Goal: Task Accomplishment & Management: Complete application form

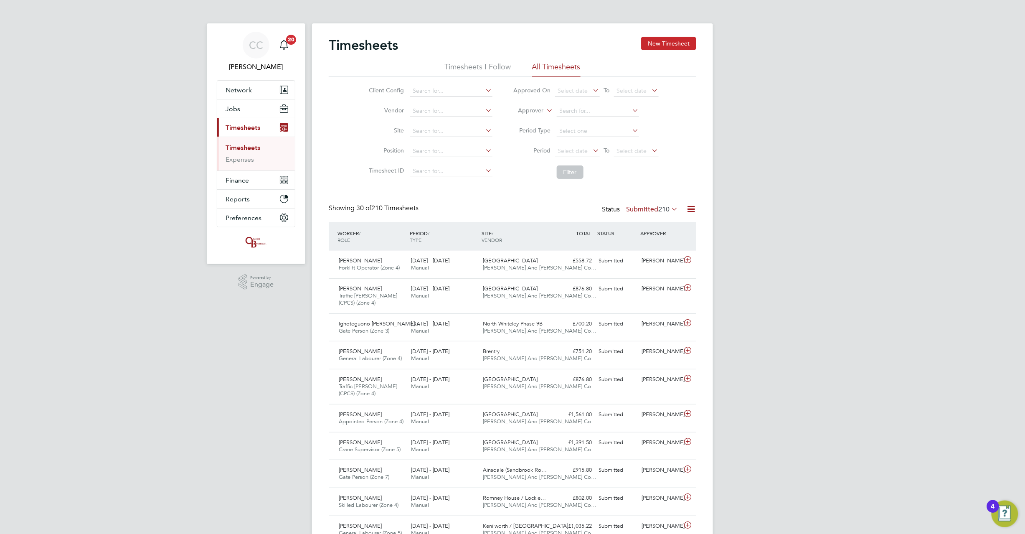
click at [662, 45] on button "New Timesheet" at bounding box center [668, 43] width 55 height 13
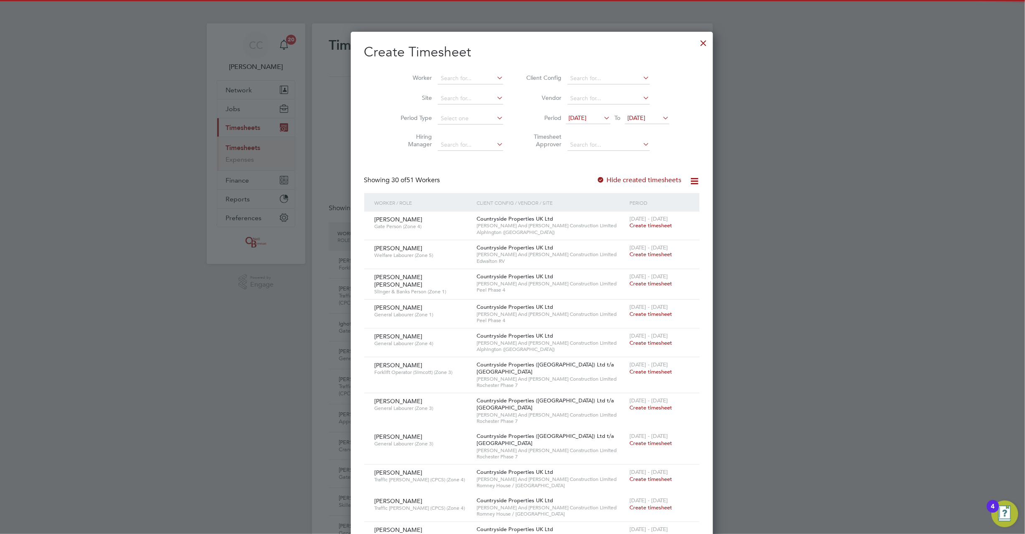
click at [461, 69] on li "Worker" at bounding box center [449, 78] width 130 height 20
click at [456, 76] on input at bounding box center [471, 79] width 66 height 12
click at [450, 88] on li "[PERSON_NAME]" at bounding box center [469, 89] width 103 height 11
type input "[PERSON_NAME]"
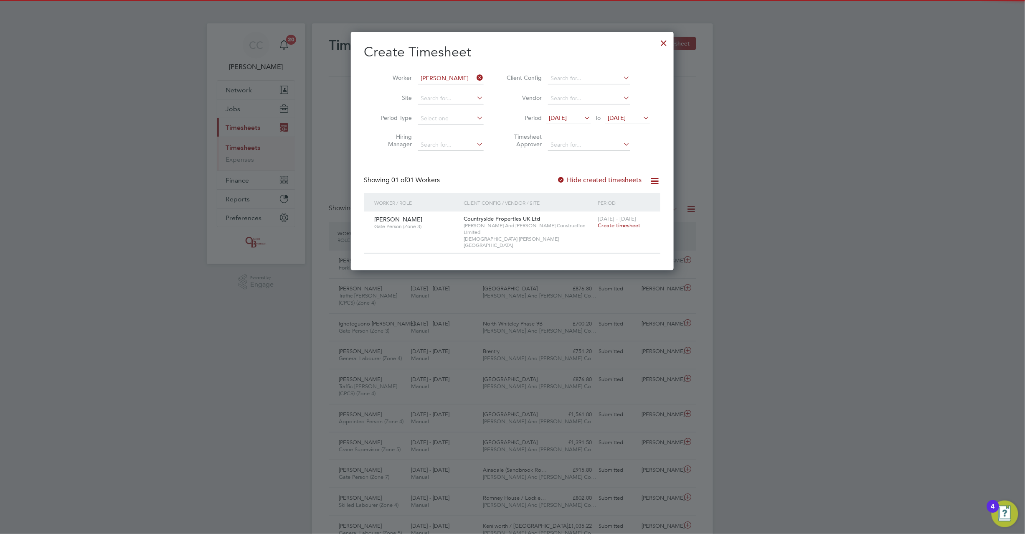
click at [620, 122] on span "[DATE]" at bounding box center [627, 118] width 45 height 11
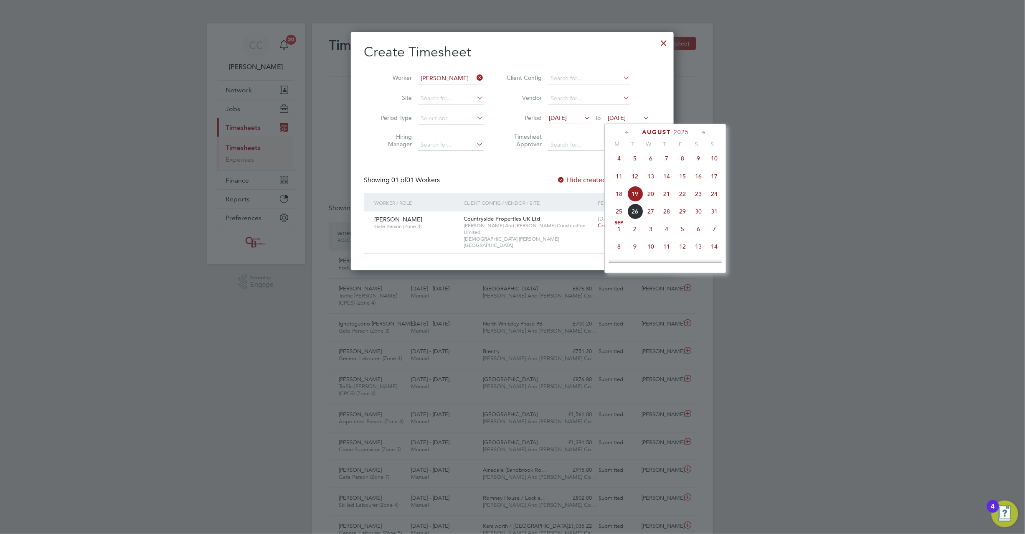
click at [713, 197] on span "24" at bounding box center [714, 194] width 16 height 16
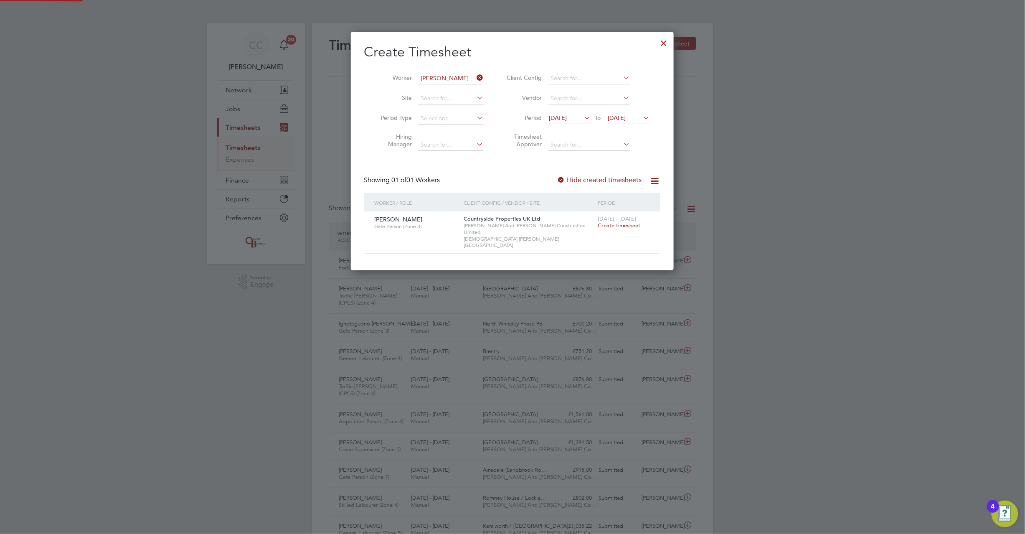
click at [609, 223] on span "Create timesheet" at bounding box center [619, 225] width 43 height 7
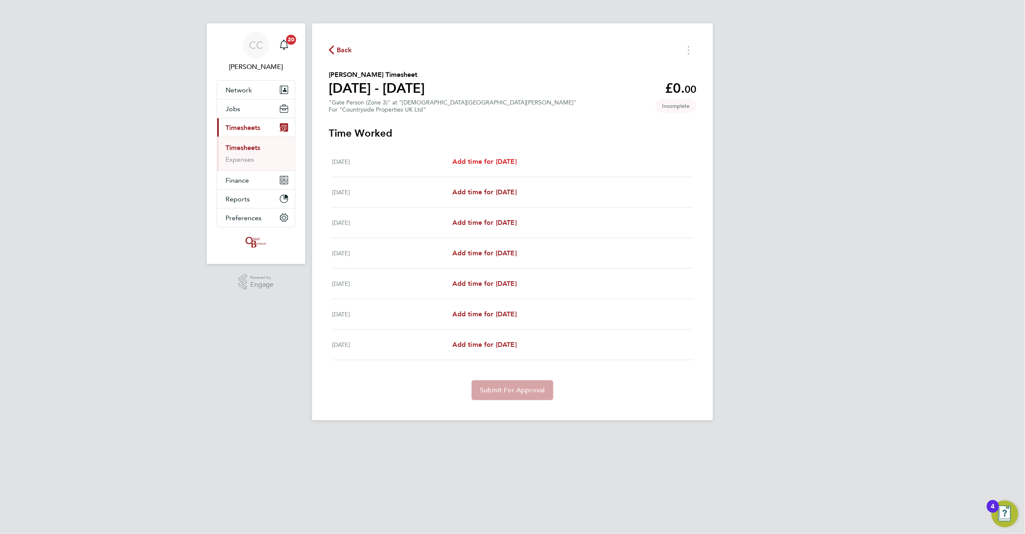
click at [508, 165] on span "Add time for [DATE]" at bounding box center [484, 161] width 64 height 8
select select "30"
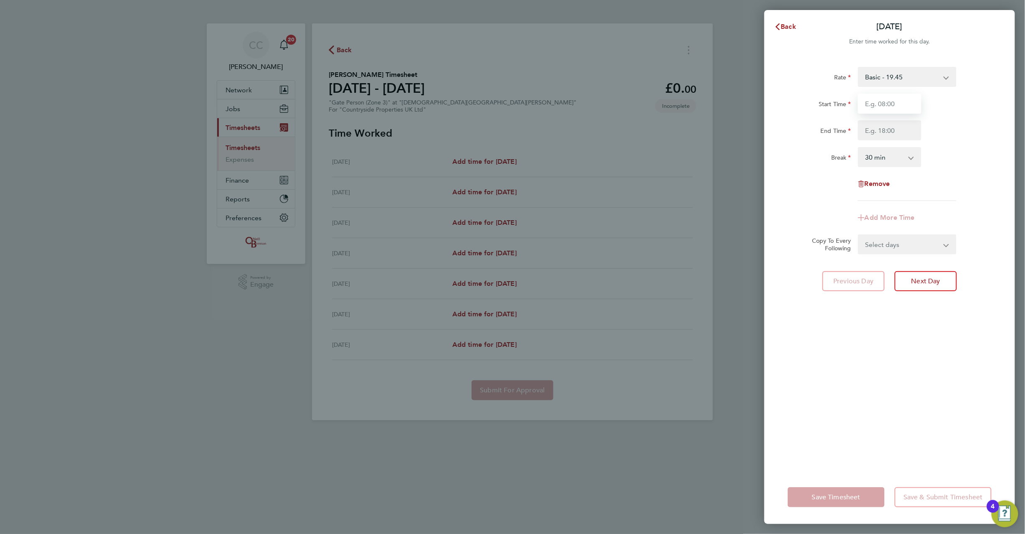
click at [882, 103] on input "Start Time" at bounding box center [889, 104] width 63 height 20
type input "08:00"
click at [875, 129] on input "End Time" at bounding box center [889, 130] width 63 height 20
type input "17:00"
drag, startPoint x: 877, startPoint y: 156, endPoint x: 872, endPoint y: 166, distance: 10.8
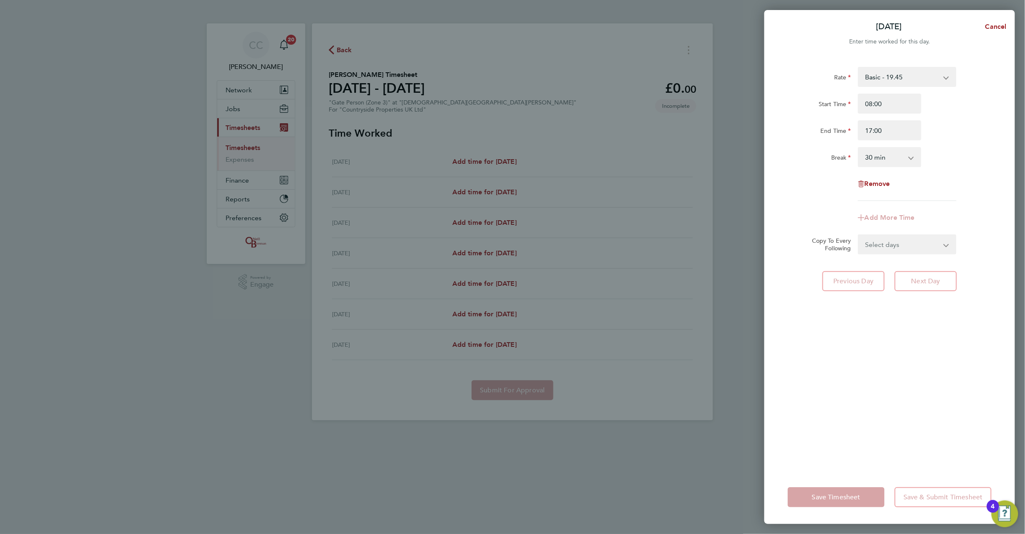
click at [877, 156] on select "0 min 15 min 30 min 45 min 60 min 75 min 90 min" at bounding box center [885, 157] width 52 height 18
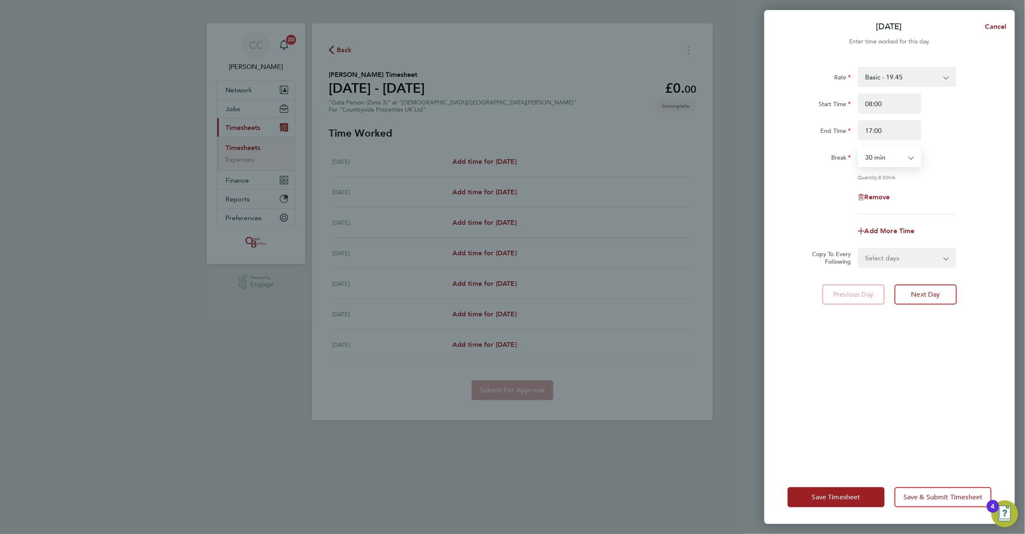
select select "0"
click at [859, 148] on select "0 min 15 min 30 min 45 min 60 min 75 min 90 min" at bounding box center [885, 157] width 52 height 18
click at [955, 170] on div "Rate Basic - 19.45 Start Time 08:00 End Time 17:00 Break 0 min 15 min 30 min 45…" at bounding box center [890, 140] width 204 height 147
click at [906, 255] on select "Select days Day Weekday (Mon-Fri) Weekend (Sat-Sun) [DATE] [DATE] [DATE] [DATE]…" at bounding box center [903, 257] width 88 height 18
select select "WEEKEND"
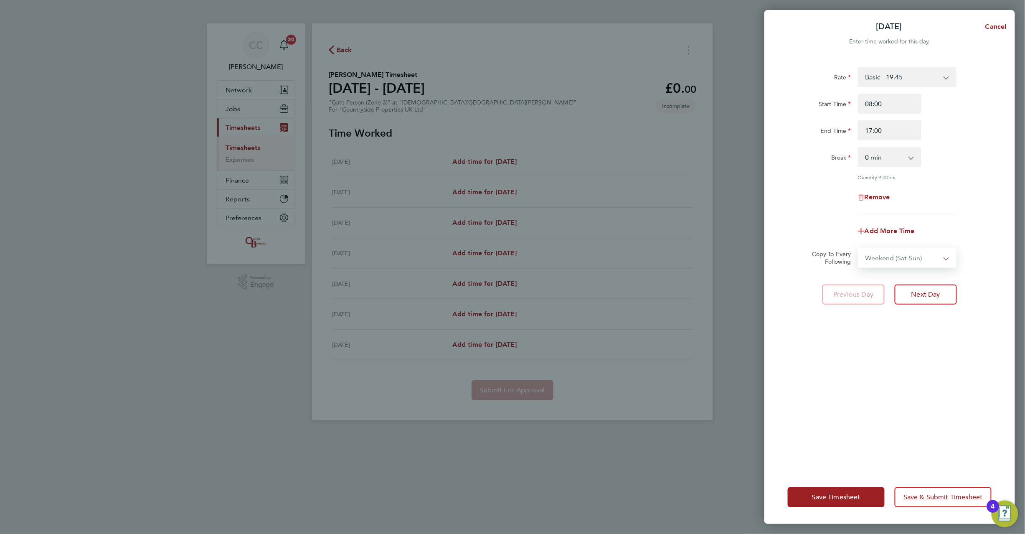
click at [859, 248] on select "Select days Day Weekday (Mon-Fri) Weekend (Sat-Sun) [DATE] [DATE] [DATE] [DATE]…" at bounding box center [903, 257] width 88 height 18
select select "[DATE]"
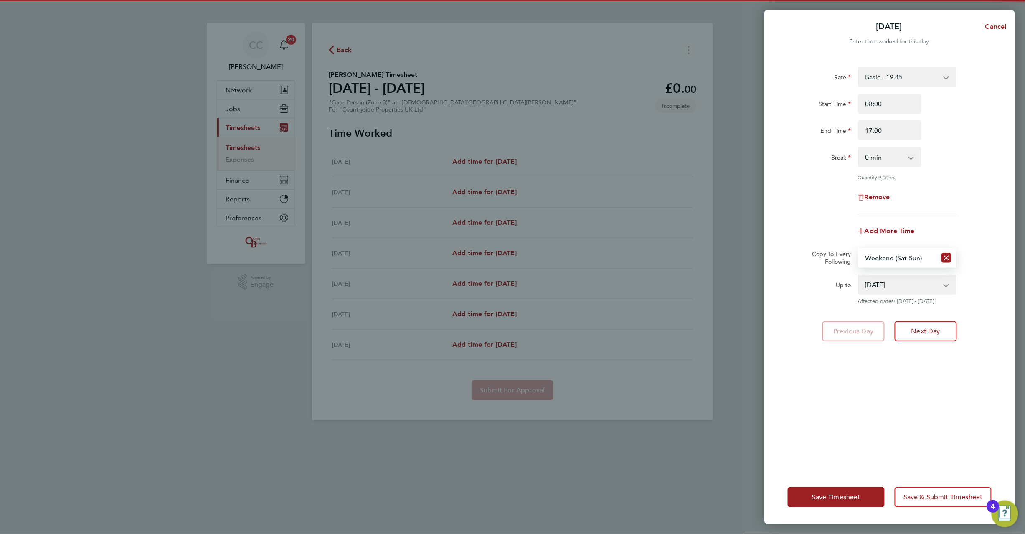
click at [900, 259] on select "Select days Day Weekday (Mon-Fri) Weekend (Sat-Sun) [DATE] [DATE] [DATE] [DATE]…" at bounding box center [898, 257] width 78 height 18
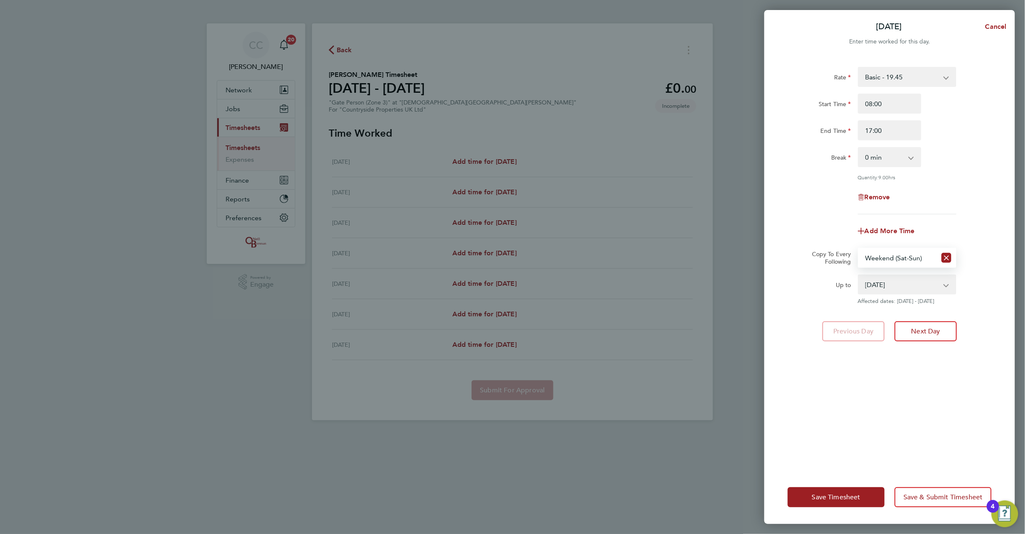
select select "WEEKDAY"
click at [859, 248] on select "Select days Day Weekday (Mon-Fri) Weekend (Sat-Sun) [DATE] [DATE] [DATE] [DATE]…" at bounding box center [898, 257] width 78 height 18
click at [885, 283] on select "[DATE] [DATE] [DATE] [DATE] [DATE] [DATE]" at bounding box center [902, 284] width 87 height 18
select select "[DATE]"
click at [859, 275] on select "[DATE] [DATE] [DATE] [DATE] [DATE] [DATE]" at bounding box center [902, 284] width 87 height 18
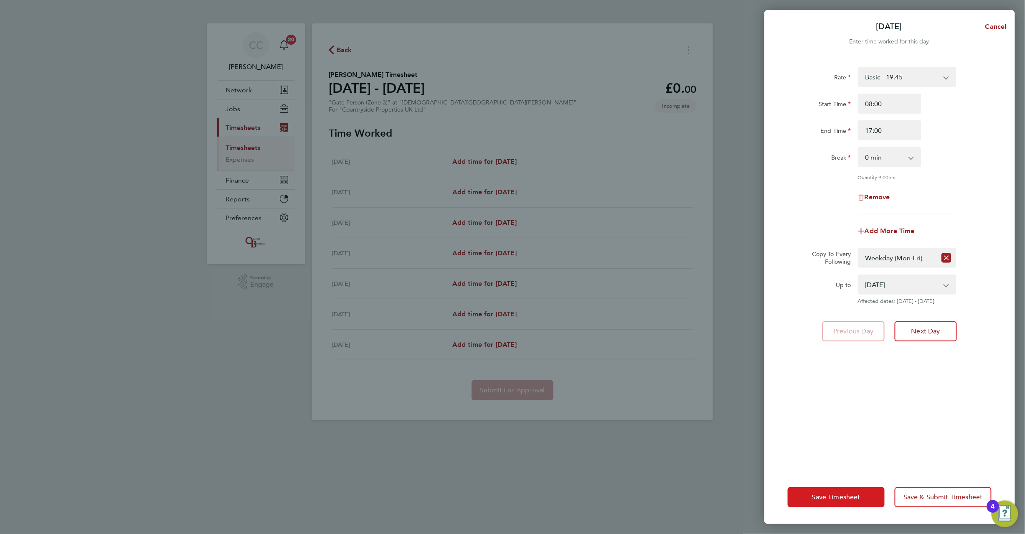
click at [825, 500] on span "Save Timesheet" at bounding box center [836, 497] width 48 height 8
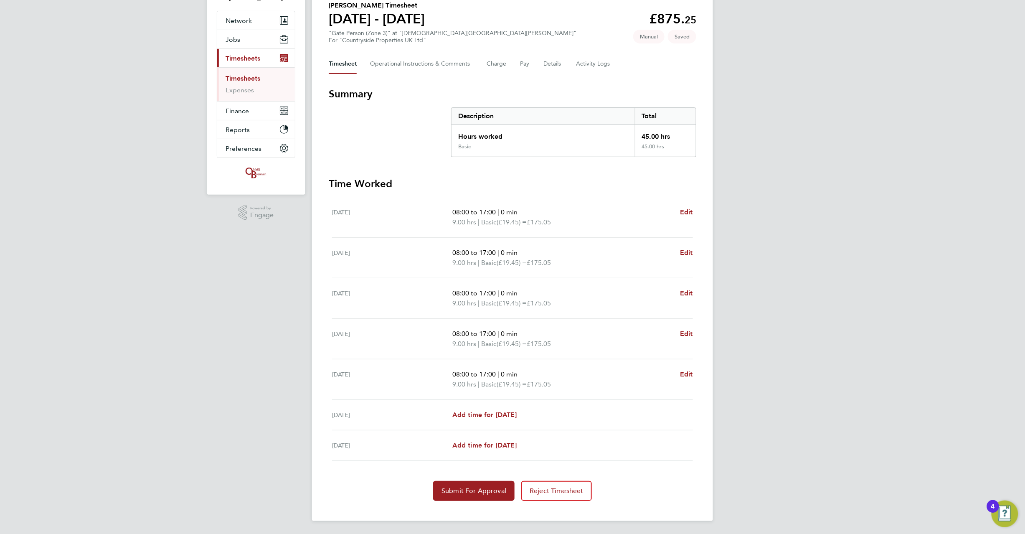
scroll to position [71, 0]
click at [558, 57] on button "Details" at bounding box center [552, 63] width 19 height 20
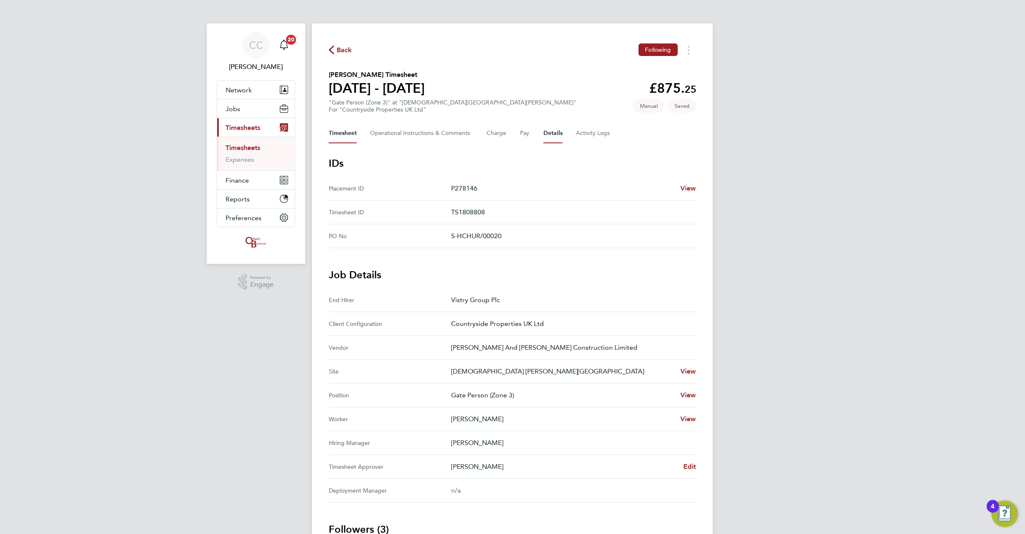
click at [336, 136] on button "Timesheet" at bounding box center [343, 133] width 28 height 20
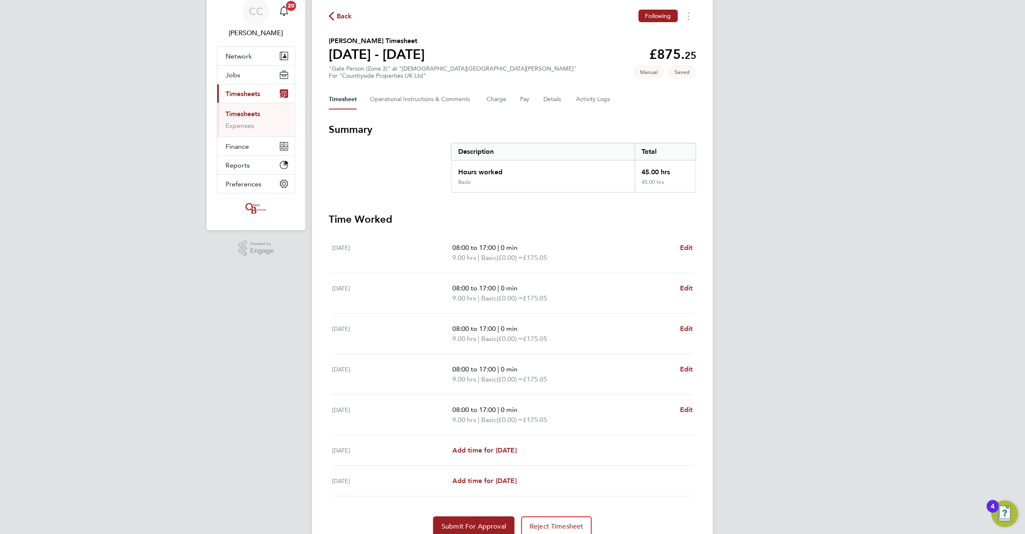
scroll to position [71, 0]
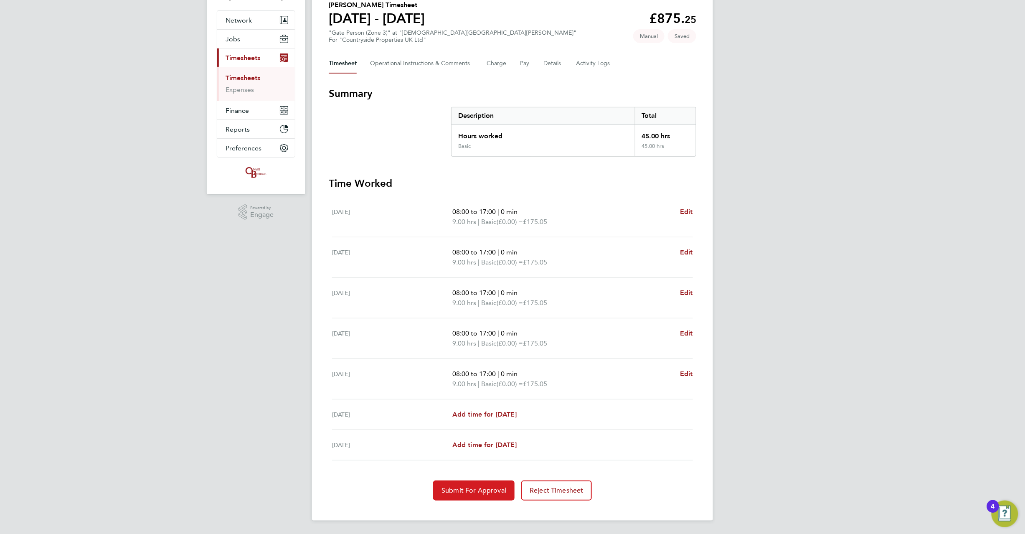
click at [470, 483] on button "Submit For Approval" at bounding box center [473, 490] width 81 height 20
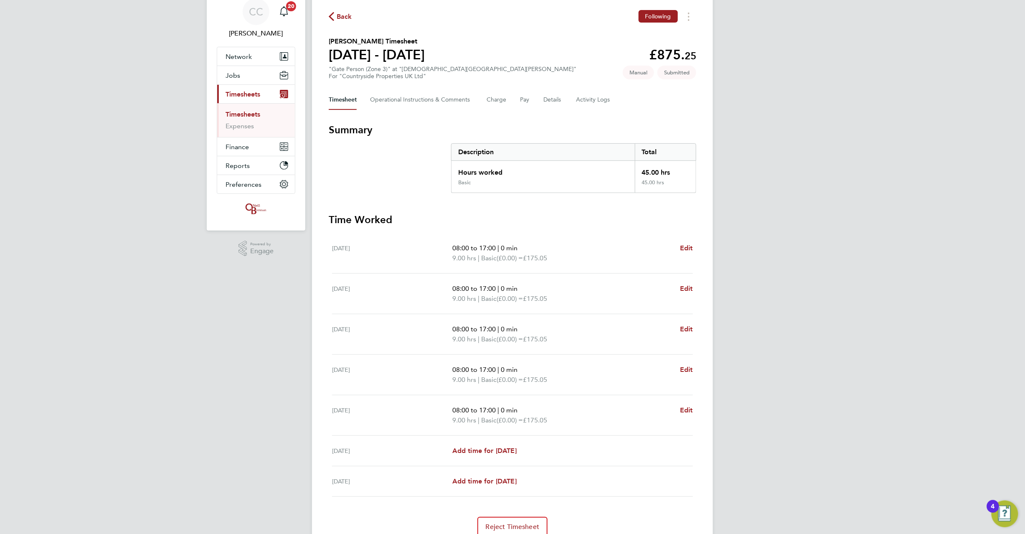
scroll to position [0, 0]
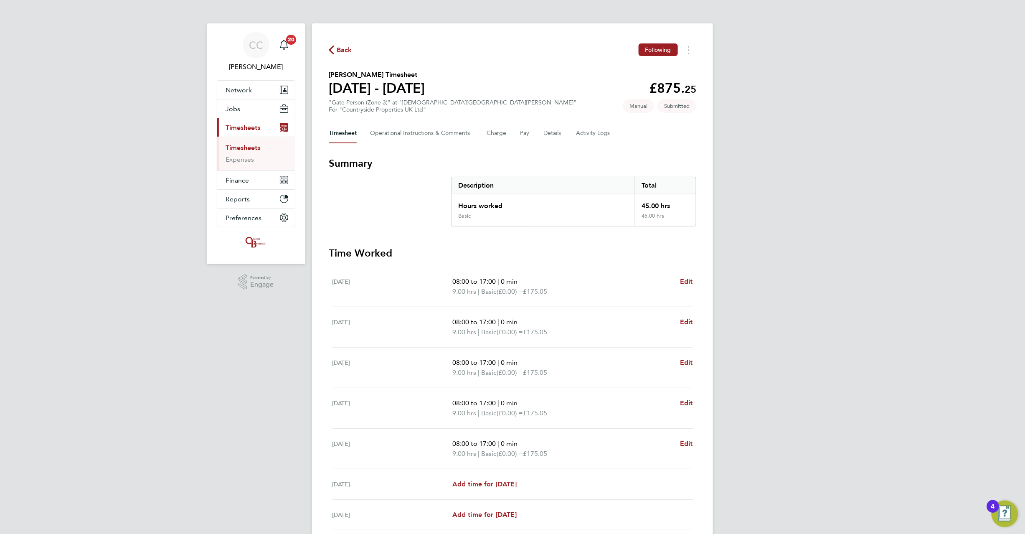
click at [342, 49] on span "Back" at bounding box center [344, 50] width 15 height 10
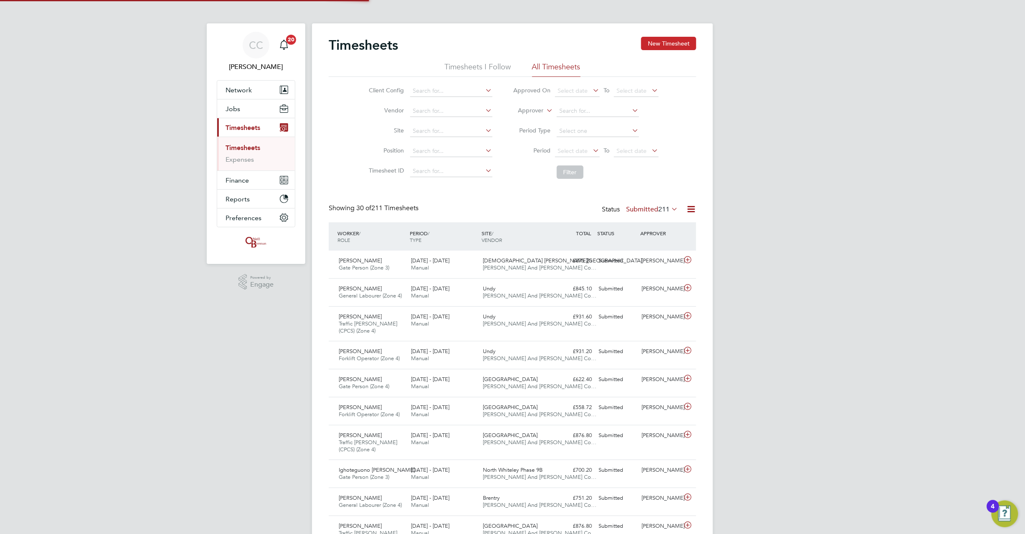
scroll to position [28, 73]
click at [659, 41] on button "New Timesheet" at bounding box center [668, 43] width 55 height 13
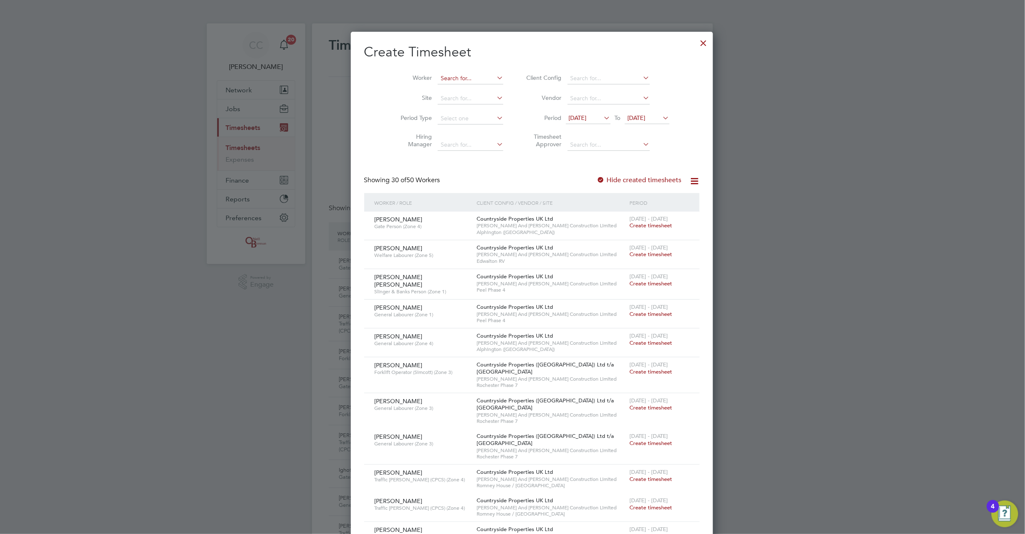
click at [443, 79] on input at bounding box center [471, 79] width 66 height 12
click at [438, 84] on li "[PERSON_NAME] ank" at bounding box center [474, 89] width 112 height 11
type input "[PERSON_NAME]"
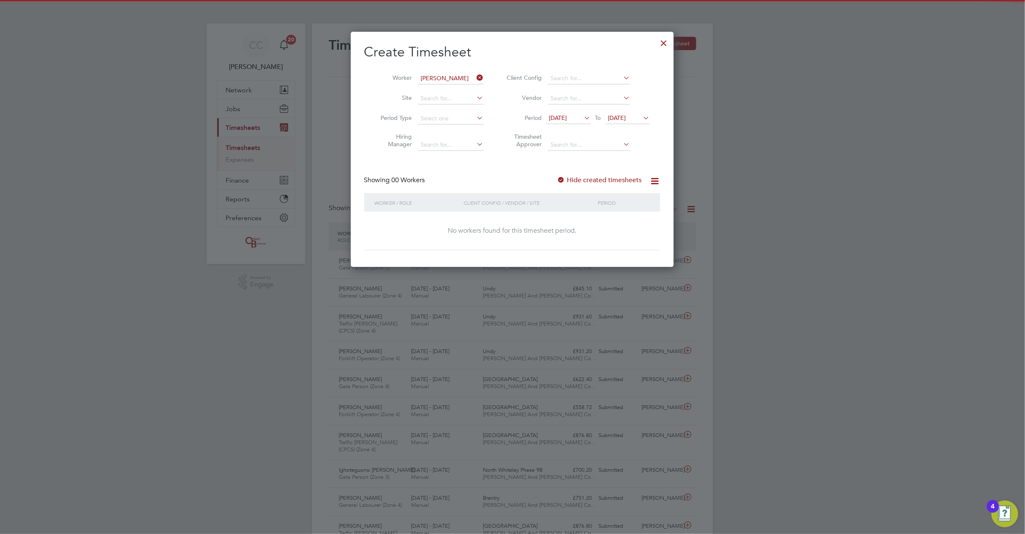
click at [620, 122] on span "[DATE]" at bounding box center [627, 118] width 45 height 11
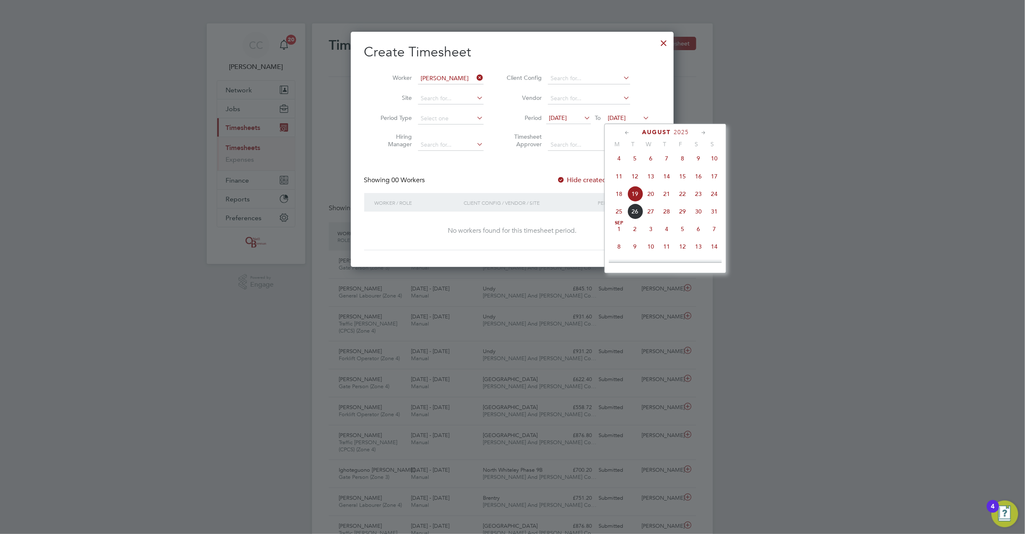
click at [716, 199] on span "24" at bounding box center [714, 194] width 16 height 16
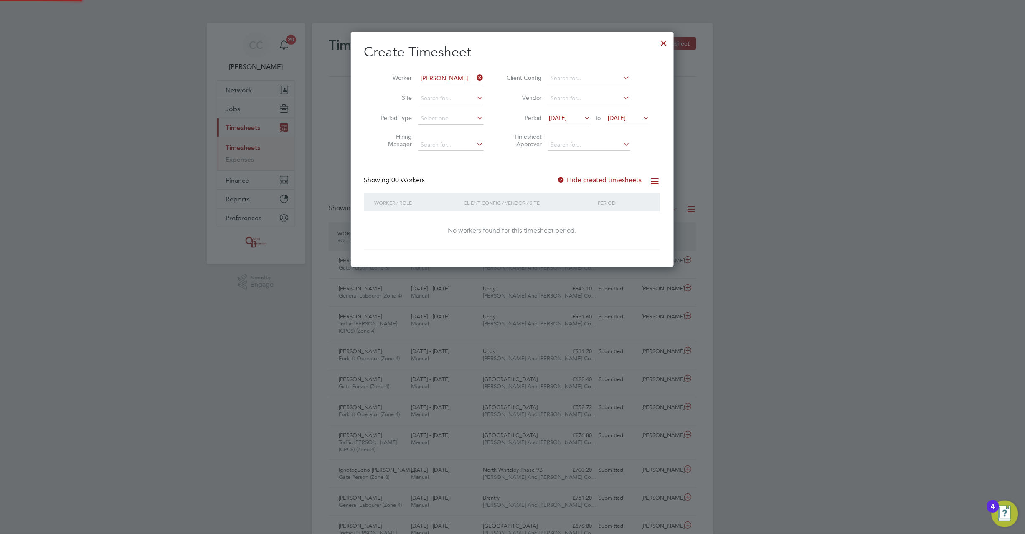
click at [582, 180] on label "Hide created timesheets" at bounding box center [599, 180] width 85 height 8
click at [572, 181] on label "Hide created timesheets" at bounding box center [599, 180] width 85 height 8
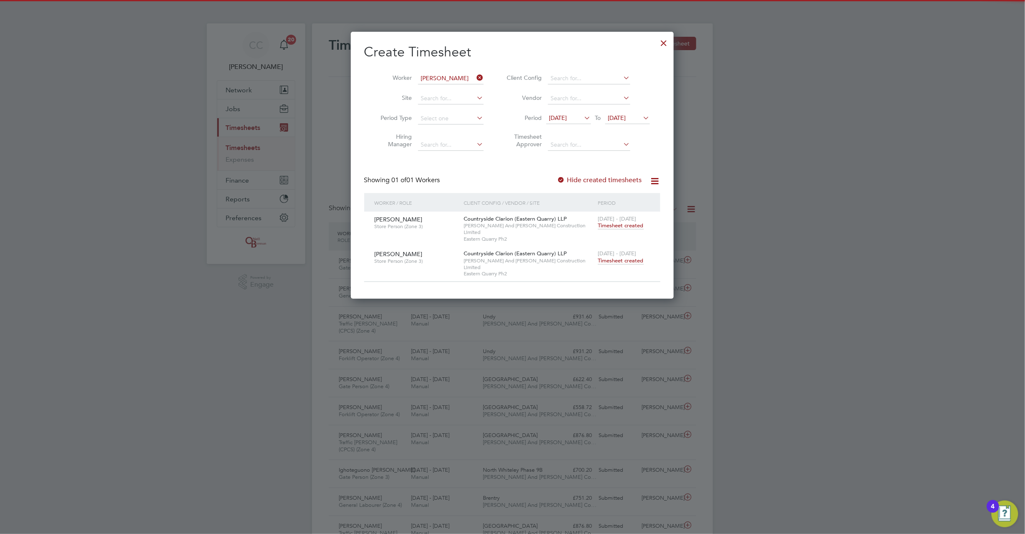
click at [631, 257] on span "Timesheet created" at bounding box center [621, 261] width 46 height 8
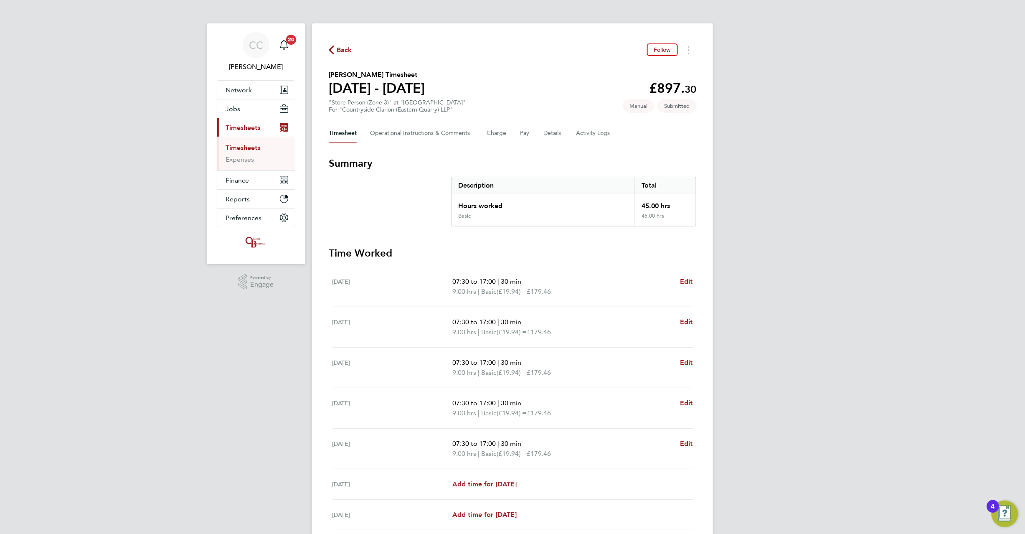
click at [339, 49] on span "Back" at bounding box center [344, 50] width 15 height 10
